Goal: Transaction & Acquisition: Purchase product/service

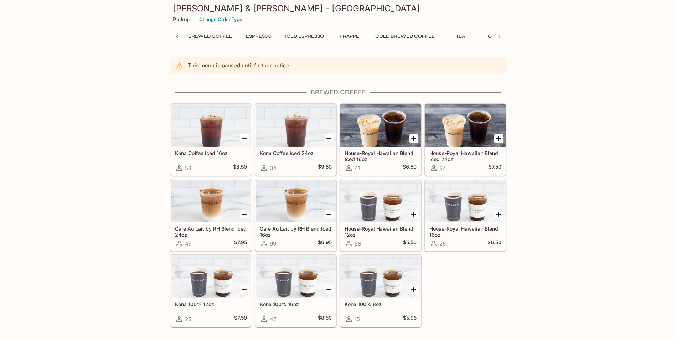
click at [177, 38] on icon at bounding box center [177, 37] width 2 height 4
click at [503, 34] on div at bounding box center [499, 36] width 14 height 11
click at [497, 37] on div "Brewed Coffee Espresso Iced Espresso Frappe Cold Brewed Coffee Tea Others" at bounding box center [338, 38] width 336 height 14
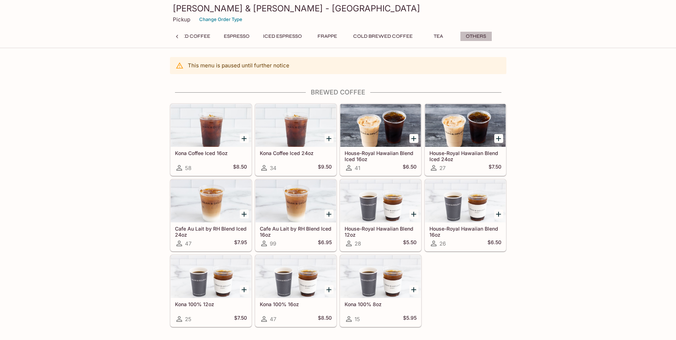
click at [481, 35] on button "Others" at bounding box center [476, 36] width 32 height 10
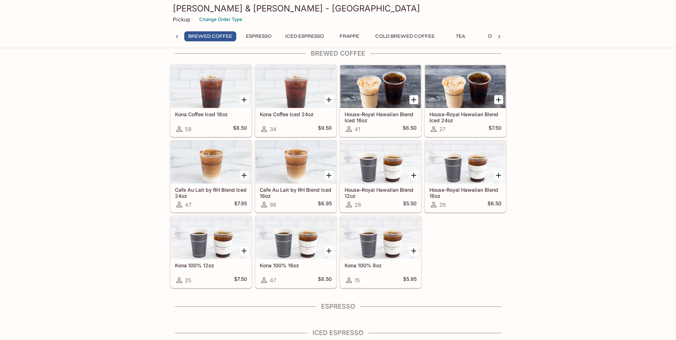
scroll to position [0, 0]
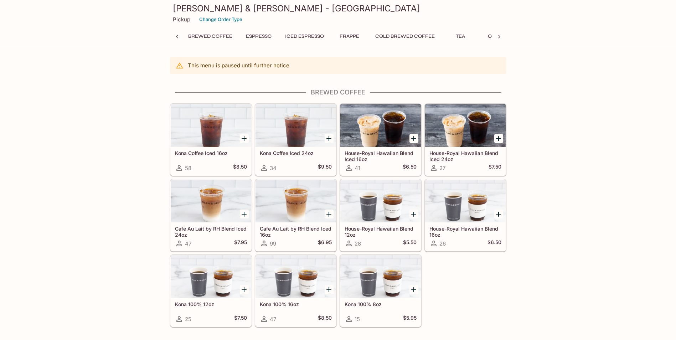
click at [258, 36] on button "Espresso" at bounding box center [259, 36] width 34 height 10
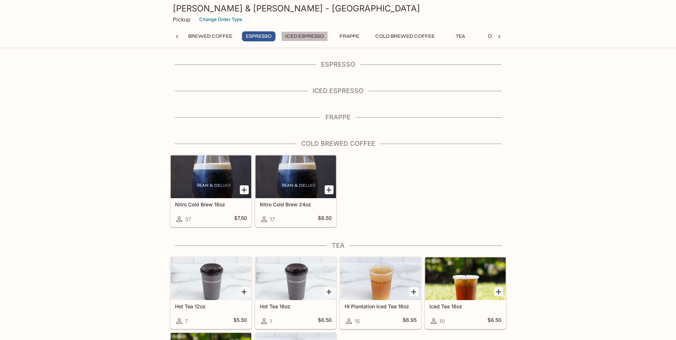
click at [298, 37] on button "Iced Espresso" at bounding box center [304, 36] width 47 height 10
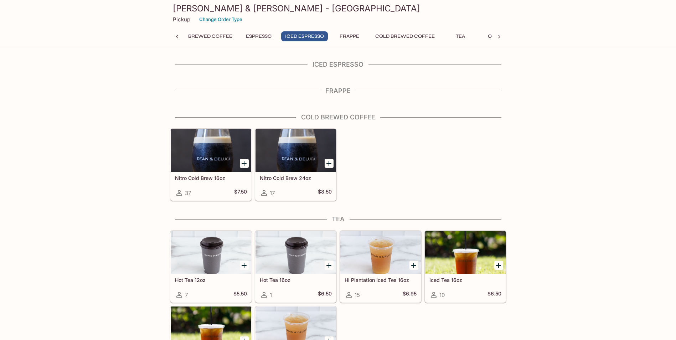
click at [347, 40] on button "Frappe" at bounding box center [350, 36] width 32 height 10
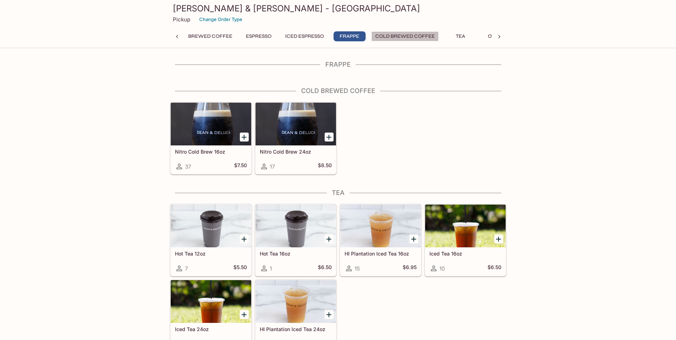
click at [393, 37] on button "Cold Brewed Coffee" at bounding box center [404, 36] width 67 height 10
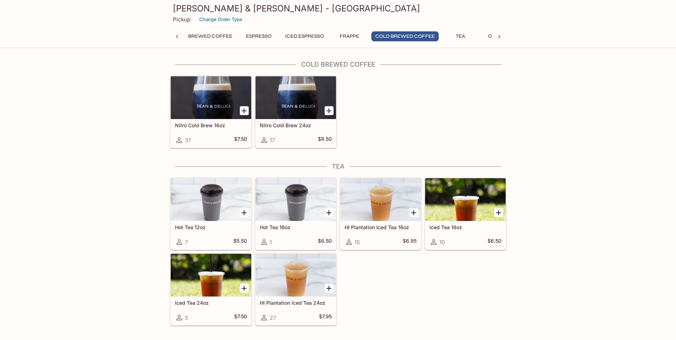
click at [457, 38] on button "Tea" at bounding box center [460, 36] width 32 height 10
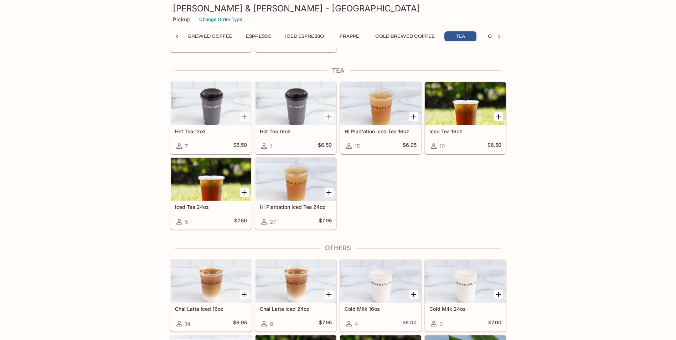
scroll to position [462, 0]
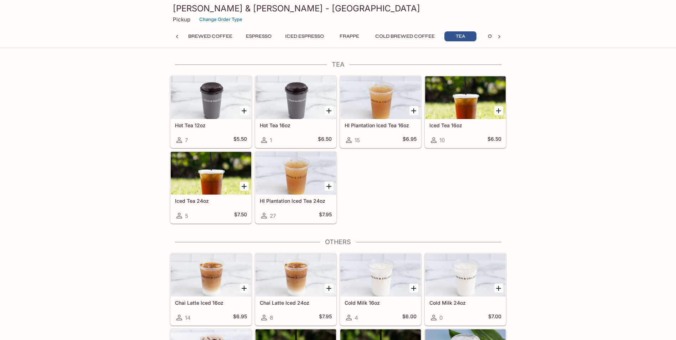
click at [501, 36] on icon at bounding box center [499, 36] width 7 height 7
click at [481, 36] on button "Others" at bounding box center [476, 36] width 32 height 10
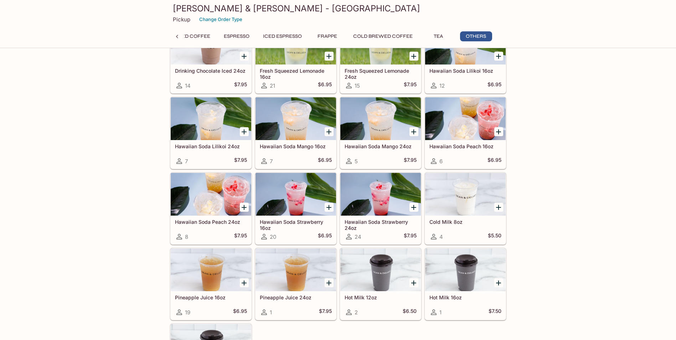
scroll to position [718, 0]
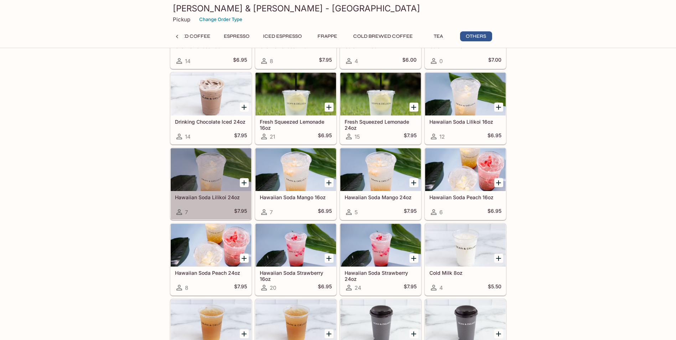
click at [196, 193] on div "Hawaiian Soda Lilikoi 24oz 7 $7.95" at bounding box center [211, 205] width 81 height 29
